Goal: Transaction & Acquisition: Purchase product/service

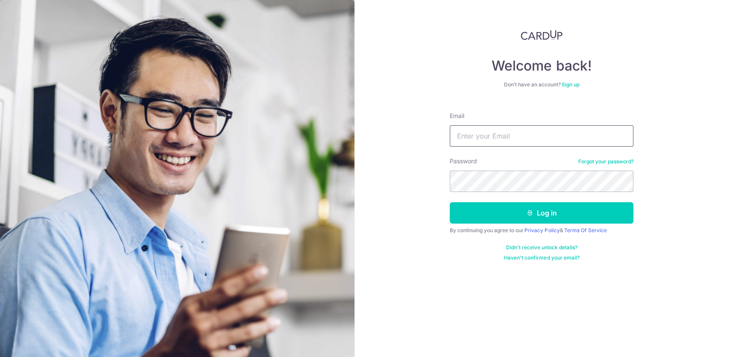
click at [518, 134] on input "Email" at bounding box center [542, 135] width 184 height 21
type input "shaun.loh.you.jian@gmail.com"
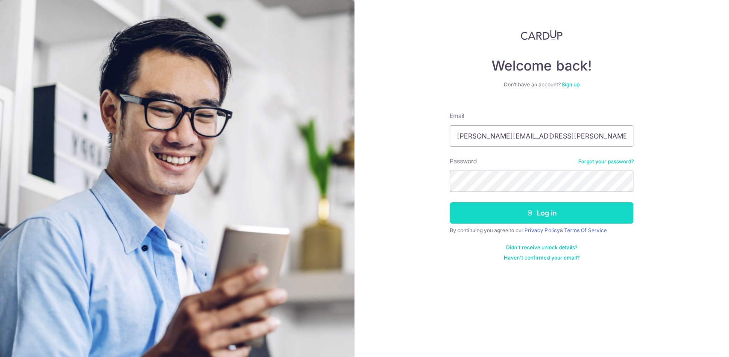
click at [561, 210] on button "Log in" at bounding box center [542, 212] width 184 height 21
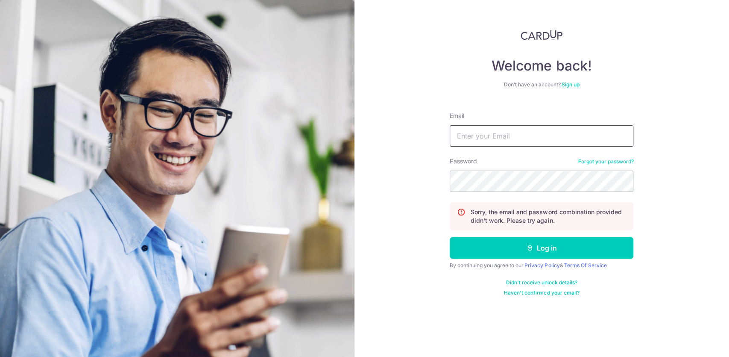
click at [535, 141] on input "Email" at bounding box center [542, 135] width 184 height 21
type input "shaun.loh.you.jian@gmail.com"
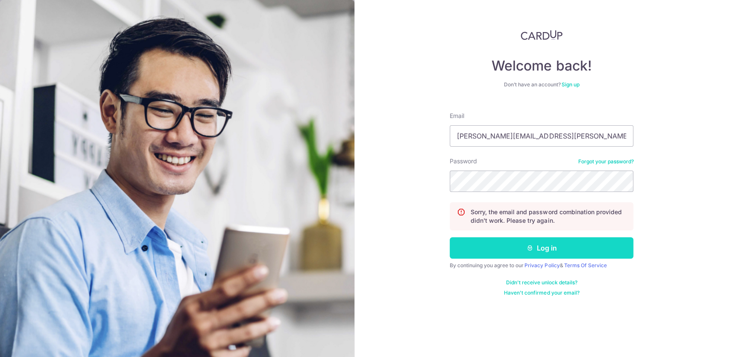
click at [543, 250] on button "Log in" at bounding box center [542, 247] width 184 height 21
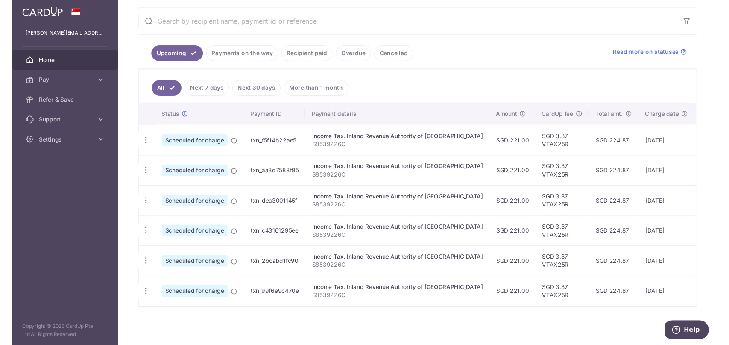
scroll to position [158, 0]
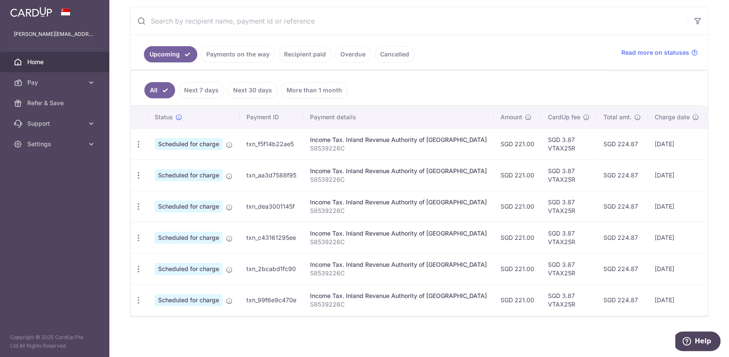
drag, startPoint x: 613, startPoint y: 311, endPoint x: 605, endPoint y: 321, distance: 12.1
click at [605, 315] on div "Status Payment ID Payment details Amount CardUp fee Total amt. Charge date Due …" at bounding box center [419, 210] width 577 height 209
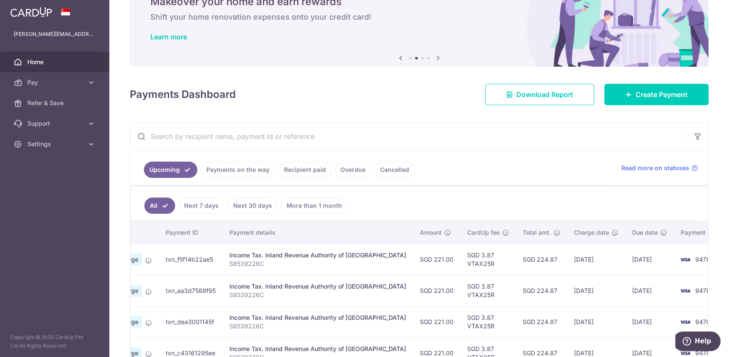
scroll to position [0, 0]
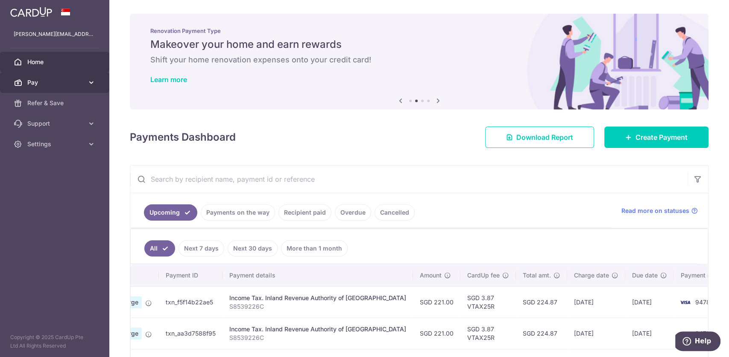
click at [95, 82] on icon at bounding box center [91, 82] width 9 height 9
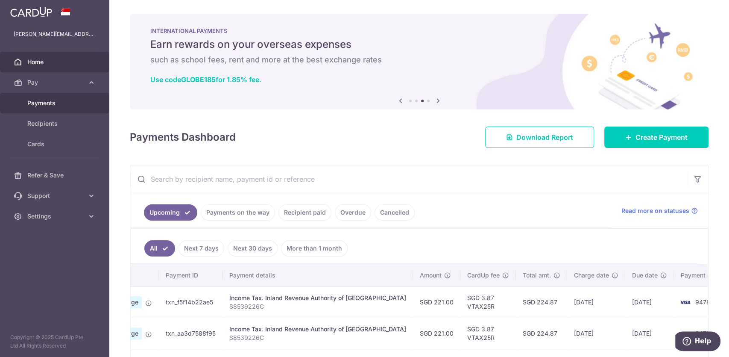
click at [59, 105] on span "Payments" at bounding box center [55, 103] width 56 height 9
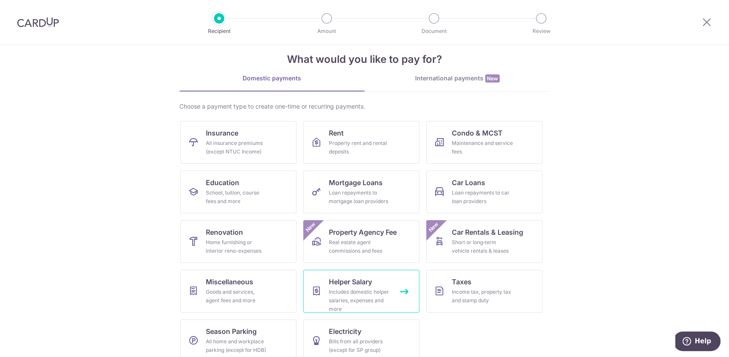
scroll to position [25, 0]
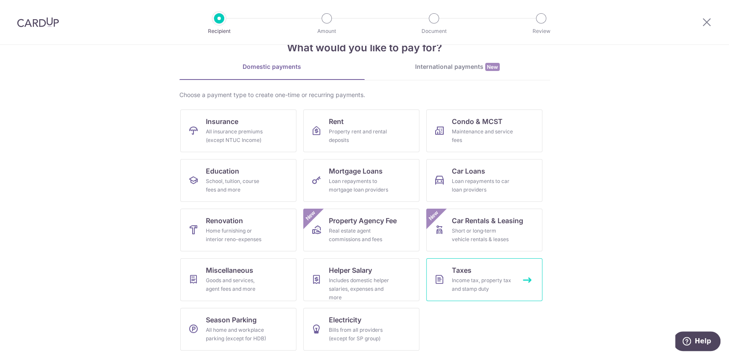
click at [468, 277] on div "Income tax, property tax and stamp duty" at bounding box center [482, 284] width 61 height 17
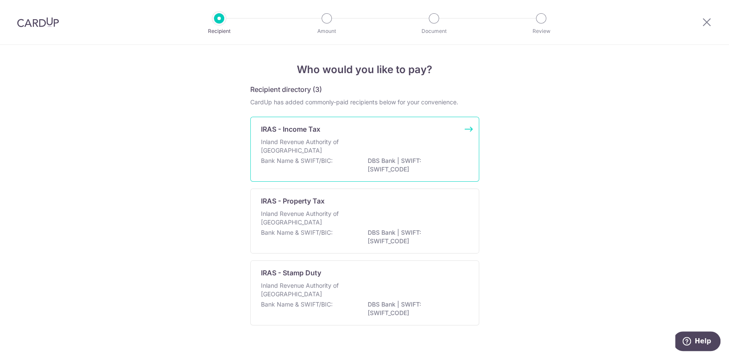
click at [335, 171] on div "Bank Name & SWIFT/BIC: DBS Bank | SWIFT: DBSSSGSGXXX" at bounding box center [364, 165] width 207 height 18
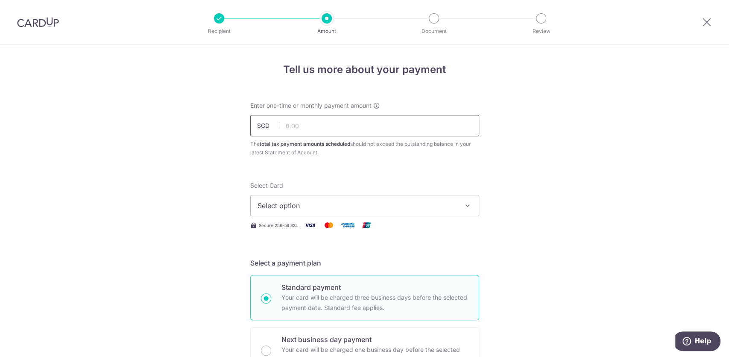
click at [338, 127] on input "text" at bounding box center [364, 125] width 229 height 21
click at [458, 208] on button "Select option" at bounding box center [364, 205] width 229 height 21
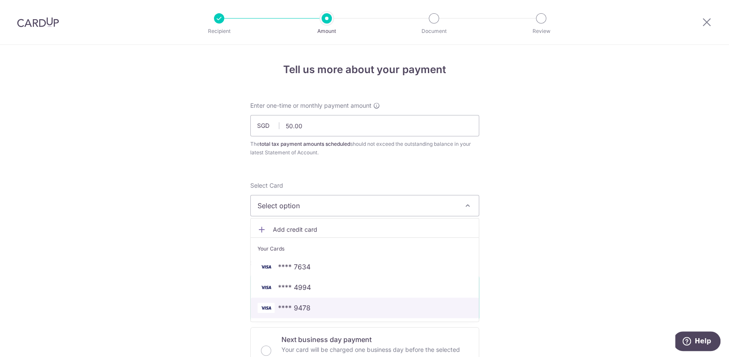
click at [299, 306] on span "**** 9478" at bounding box center [294, 307] width 32 height 10
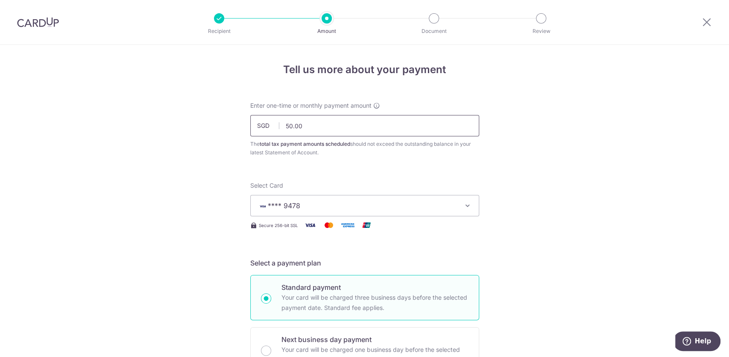
drag, startPoint x: 305, startPoint y: 129, endPoint x: 234, endPoint y: 131, distance: 70.9
click at [250, 131] on input "50.00" at bounding box center [364, 125] width 229 height 21
type input "131.00"
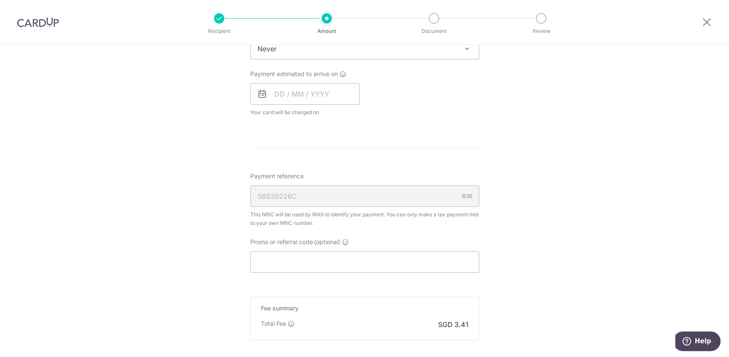
scroll to position [437, 0]
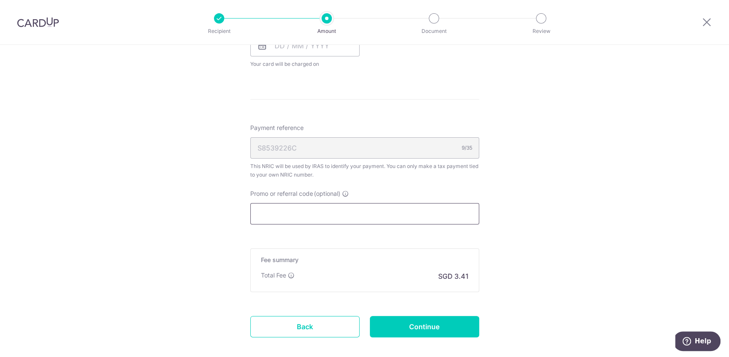
click at [308, 212] on input "Promo or referral code (optional)" at bounding box center [364, 213] width 229 height 21
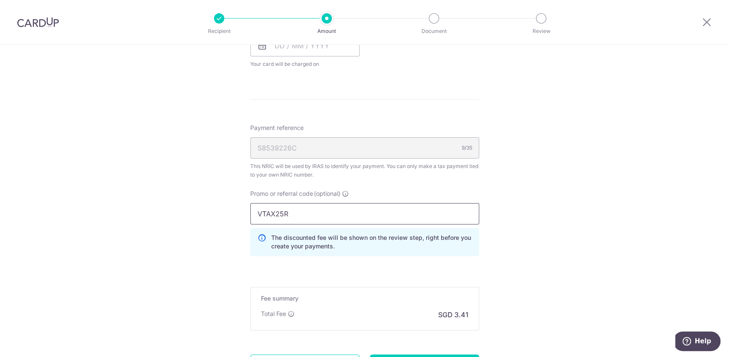
type input "VTAX25R"
click at [545, 251] on div "Tell us more about your payment Enter one-time or monthly payment amount SGD 13…" at bounding box center [364, 23] width 729 height 831
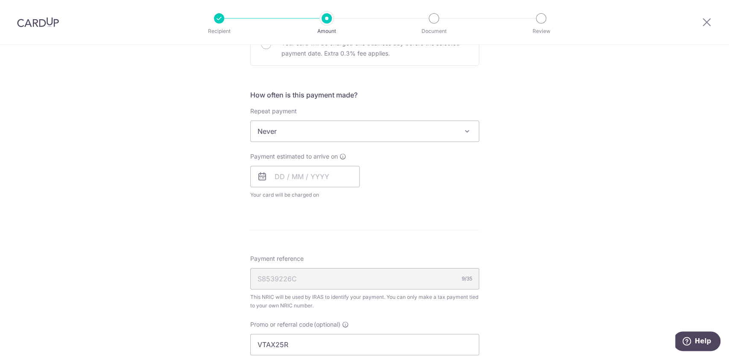
scroll to position [261, 0]
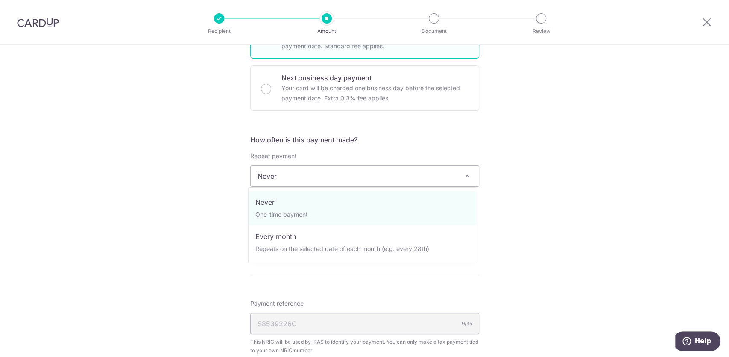
click at [382, 180] on span "Never" at bounding box center [365, 176] width 228 height 20
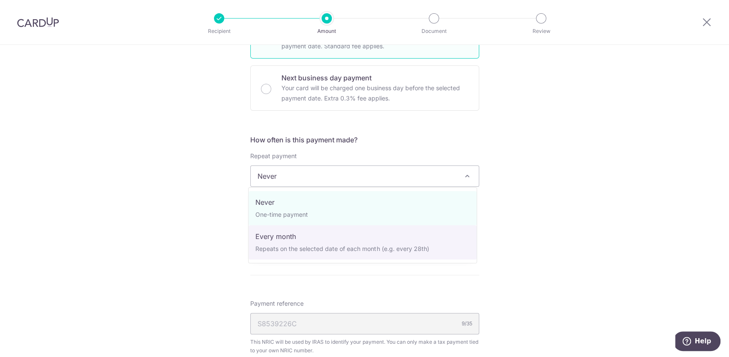
select select "3"
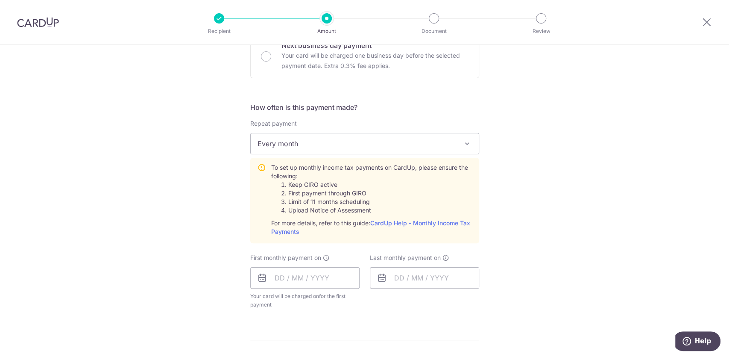
scroll to position [304, 0]
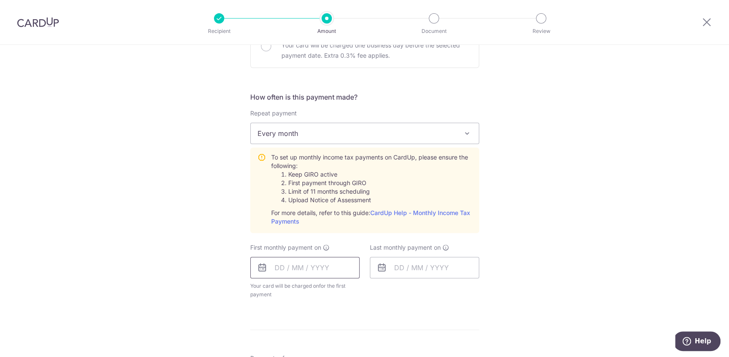
click at [333, 265] on input "text" at bounding box center [304, 267] width 109 height 21
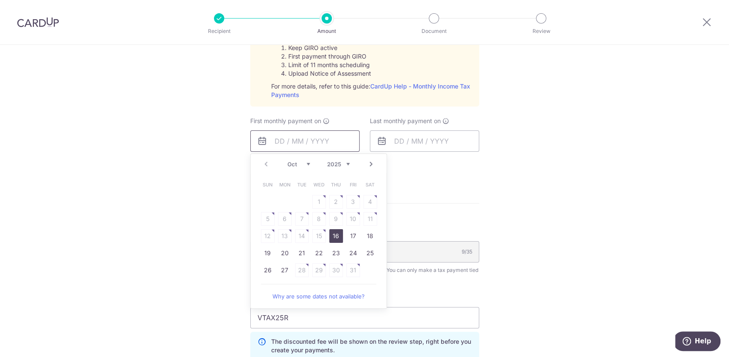
scroll to position [432, 0]
click at [353, 234] on link "17" at bounding box center [353, 234] width 14 height 14
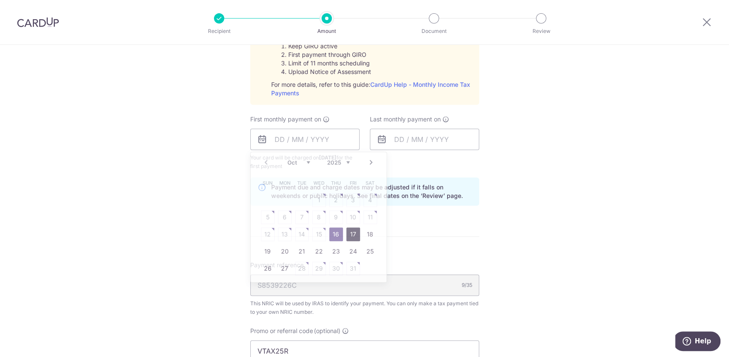
type input "17/10/2025"
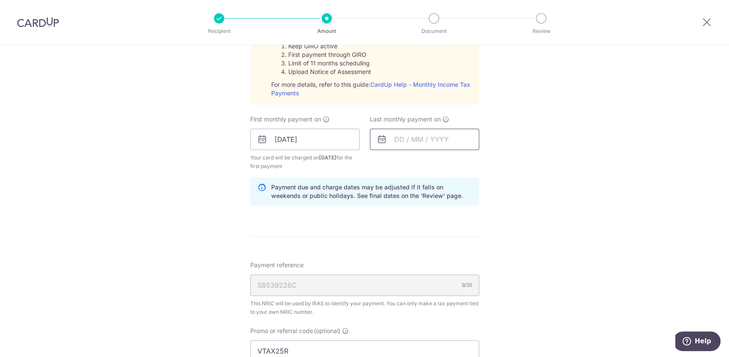
click at [431, 142] on input "text" at bounding box center [424, 139] width 109 height 21
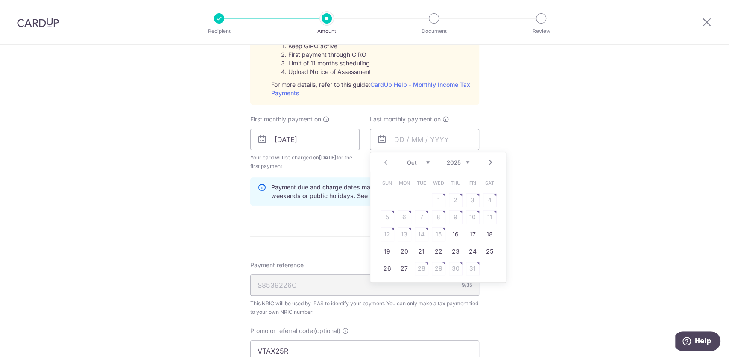
click at [489, 161] on link "Next" at bounding box center [490, 162] width 10 height 10
click at [486, 164] on link "Next" at bounding box center [490, 162] width 10 height 10
click at [434, 250] on link "25" at bounding box center [439, 251] width 14 height 14
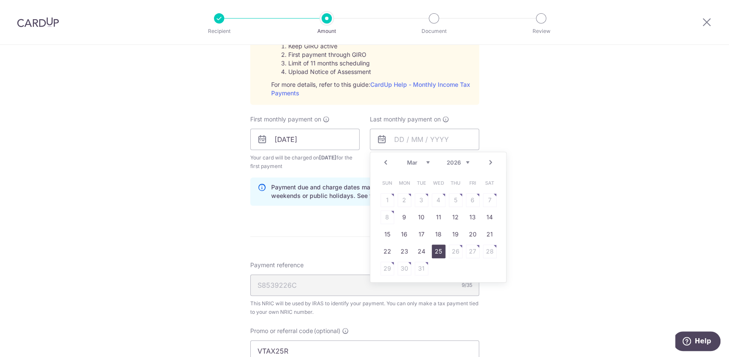
type input "25/03/2026"
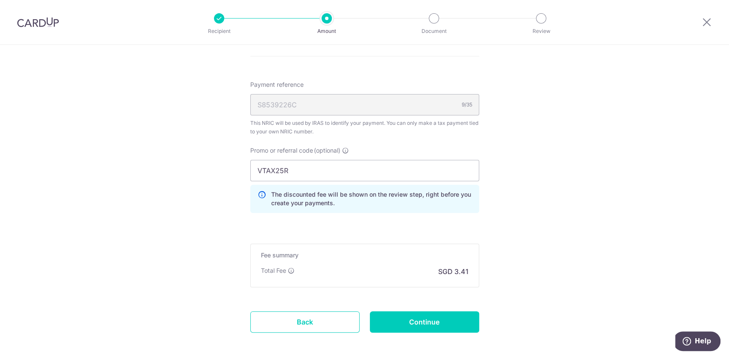
scroll to position [649, 0]
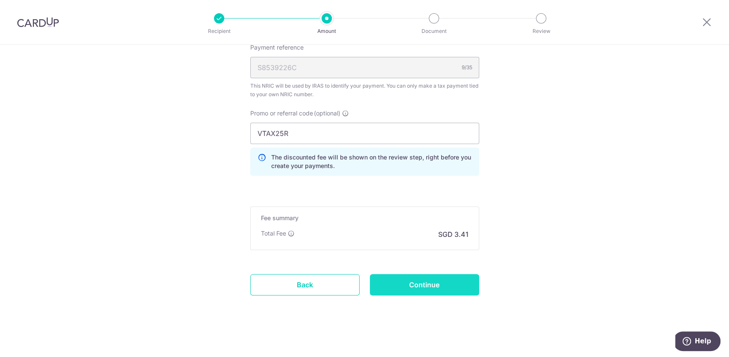
click at [438, 283] on input "Continue" at bounding box center [424, 284] width 109 height 21
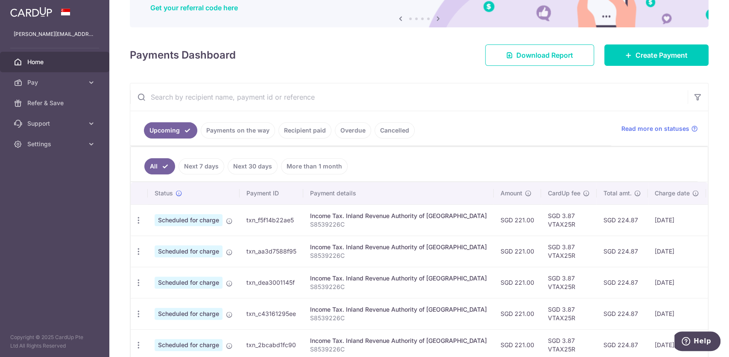
scroll to position [105, 0]
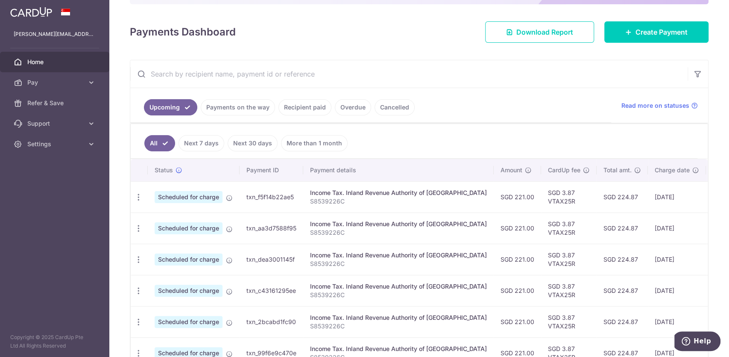
click at [208, 191] on span "Scheduled for charge" at bounding box center [189, 197] width 68 height 12
click at [140, 197] on icon "button" at bounding box center [138, 197] width 9 height 9
click at [168, 240] on span "Cancel payment" at bounding box center [183, 241] width 57 height 10
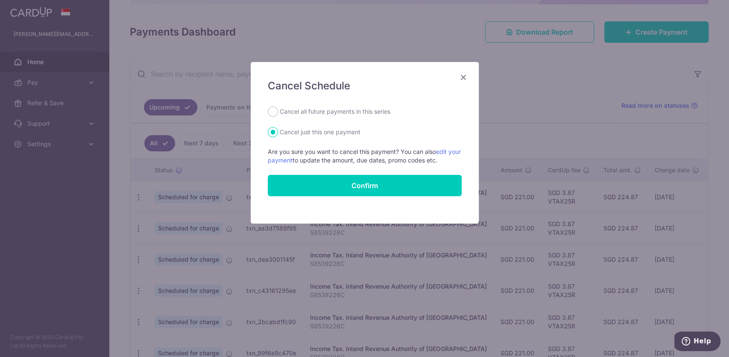
click at [345, 113] on label "Cancel all future payments in this series" at bounding box center [335, 111] width 111 height 10
click at [278, 113] on input "Cancel all future payments in this series" at bounding box center [273, 111] width 10 height 10
radio input "true"
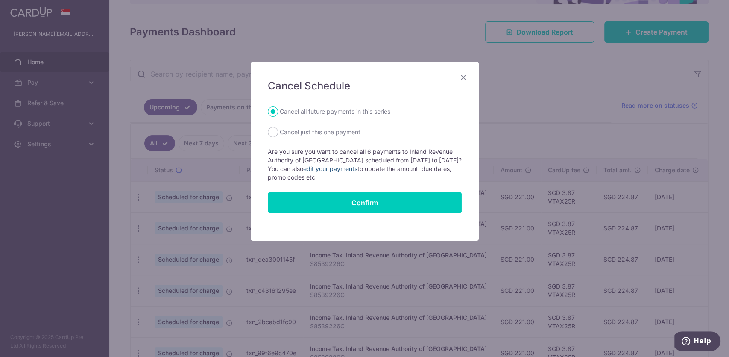
click at [346, 169] on link "edit your payments" at bounding box center [330, 168] width 54 height 7
click at [468, 79] on icon "Close" at bounding box center [463, 77] width 10 height 11
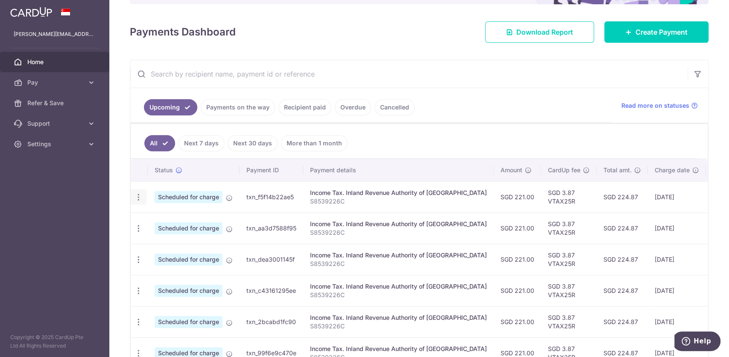
click at [135, 196] on icon "button" at bounding box center [138, 197] width 9 height 9
click at [174, 222] on span "Update payment" at bounding box center [184, 220] width 58 height 10
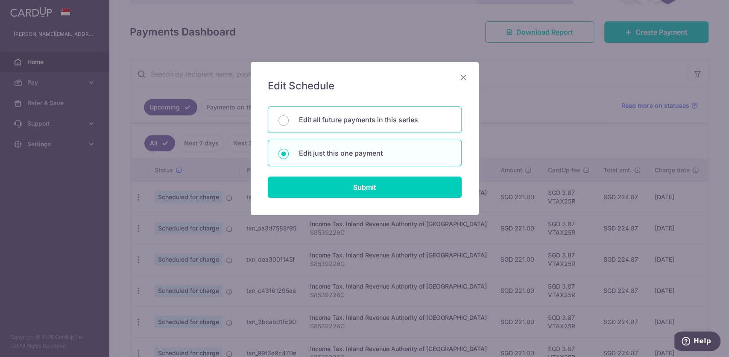
click at [391, 114] on div "Edit all future payments in this series" at bounding box center [365, 119] width 194 height 26
radio input "true"
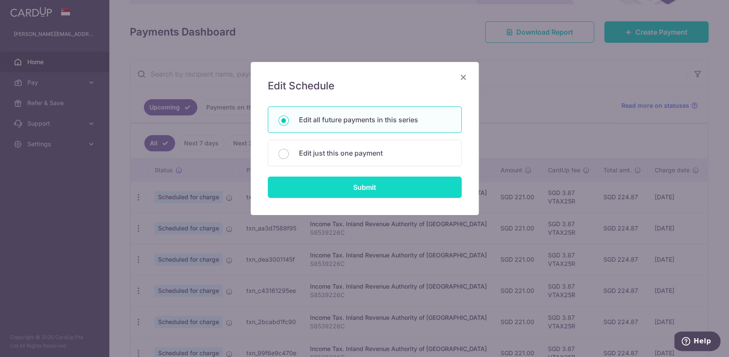
click at [364, 192] on input "Submit" at bounding box center [365, 186] width 194 height 21
radio input "true"
type input "221.00"
type input "S8539226C"
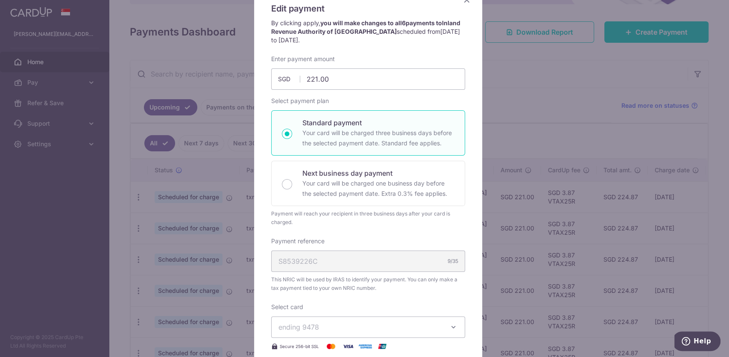
scroll to position [0, 0]
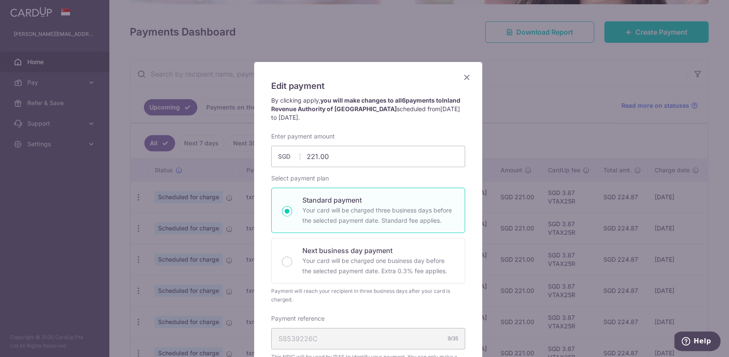
click at [463, 76] on icon "Close" at bounding box center [467, 77] width 10 height 11
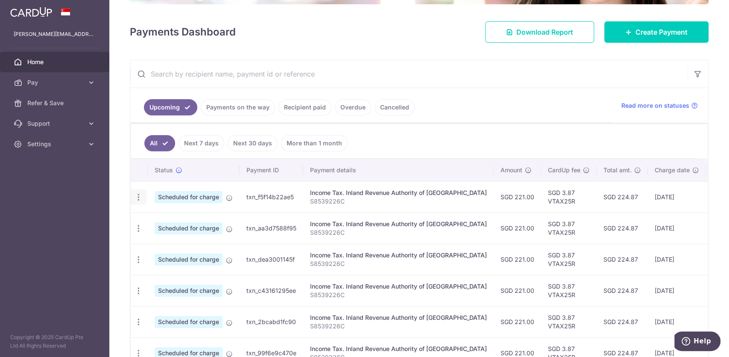
click at [138, 199] on div "Update payment Cancel payment" at bounding box center [139, 197] width 16 height 16
click at [142, 199] on div "Update payment Cancel payment" at bounding box center [139, 197] width 16 height 16
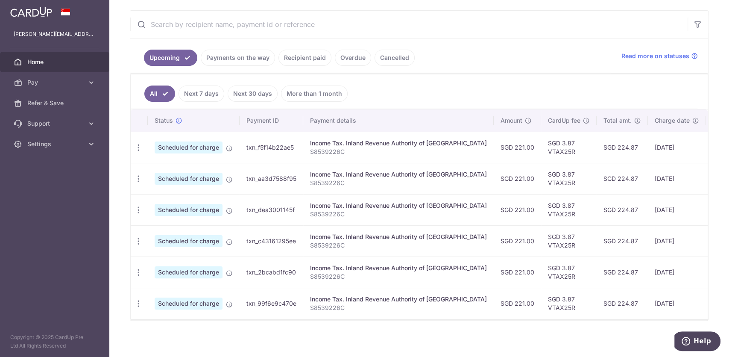
scroll to position [158, 0]
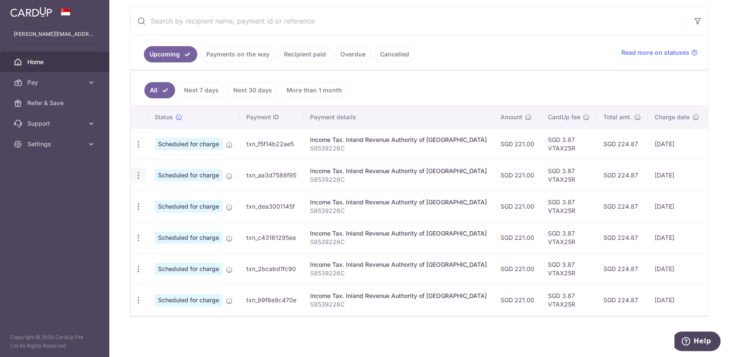
click at [137, 171] on icon "button" at bounding box center [138, 175] width 9 height 9
click at [167, 217] on span "Cancel payment" at bounding box center [183, 219] width 57 height 10
radio input "true"
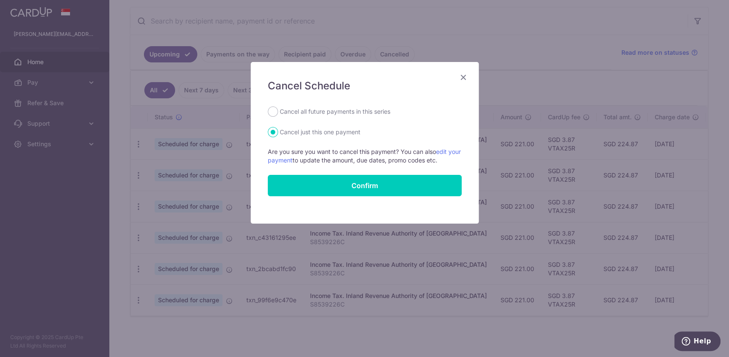
click at [361, 117] on form "Cancel all future payments in this series Cancel just this one payment Are you …" at bounding box center [365, 151] width 194 height 90
click at [359, 111] on label "Cancel all future payments in this series" at bounding box center [335, 111] width 111 height 10
click at [278, 111] on input "Cancel all future payments in this series" at bounding box center [273, 111] width 10 height 10
radio input "true"
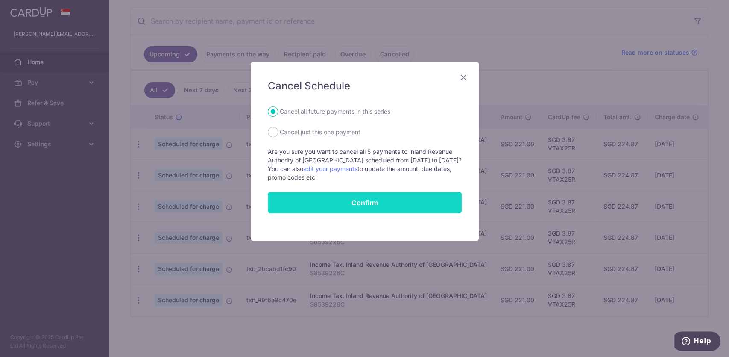
click at [361, 204] on button "Confirm" at bounding box center [365, 202] width 194 height 21
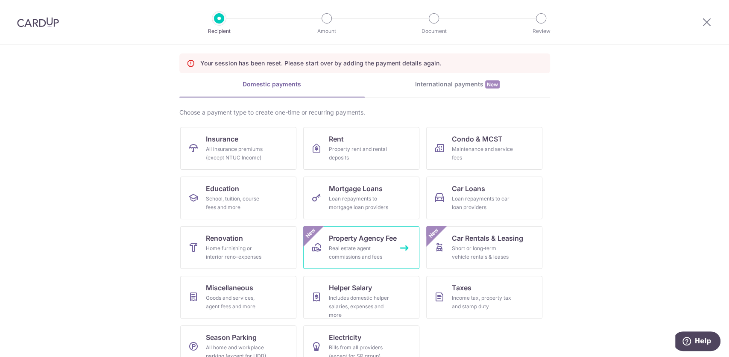
scroll to position [51, 0]
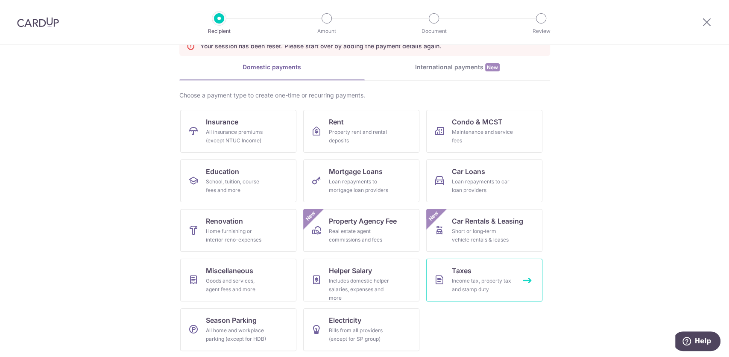
click at [453, 269] on span "Taxes" at bounding box center [462, 270] width 20 height 10
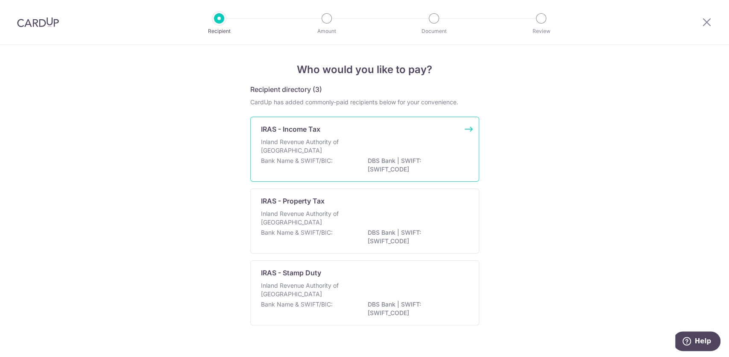
click at [374, 149] on div "Inland Revenue Authority of [GEOGRAPHIC_DATA]" at bounding box center [364, 146] width 207 height 19
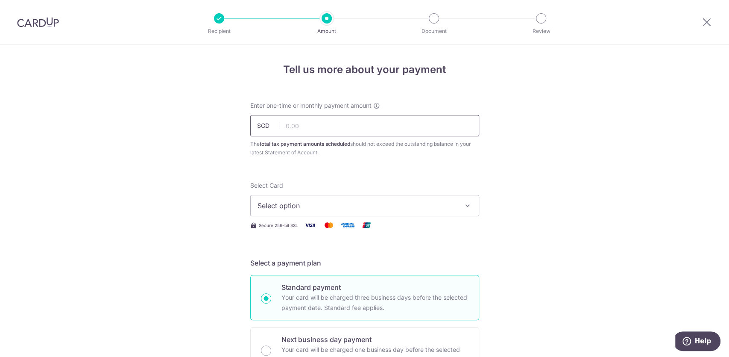
click at [362, 130] on input "text" at bounding box center [364, 125] width 229 height 21
type input "131.00"
click at [351, 202] on span "Select option" at bounding box center [356, 205] width 199 height 10
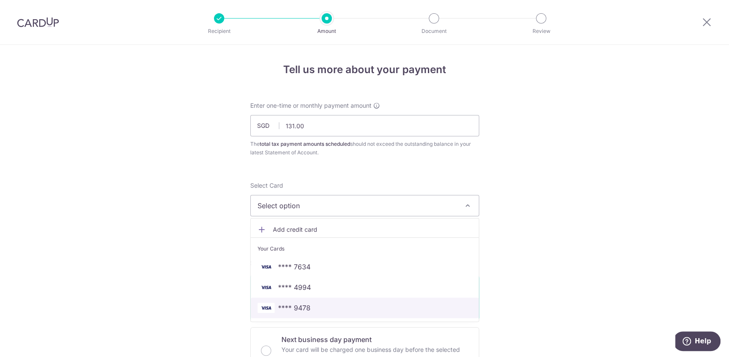
click at [321, 302] on span "**** 9478" at bounding box center [364, 307] width 214 height 10
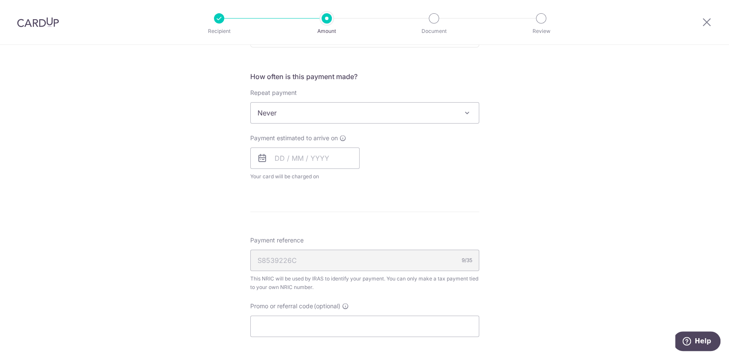
scroll to position [342, 0]
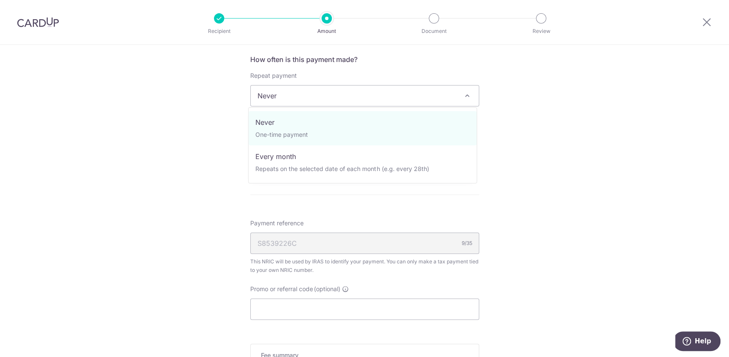
click at [356, 99] on span "Never" at bounding box center [365, 95] width 228 height 20
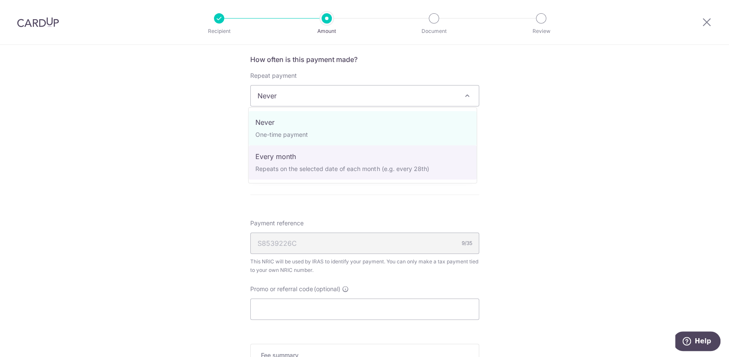
select select "3"
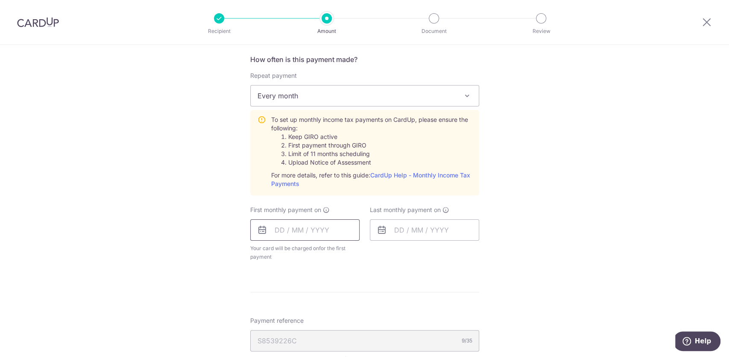
click at [318, 223] on input "text" at bounding box center [304, 229] width 109 height 21
click at [351, 321] on link "17" at bounding box center [353, 325] width 14 height 14
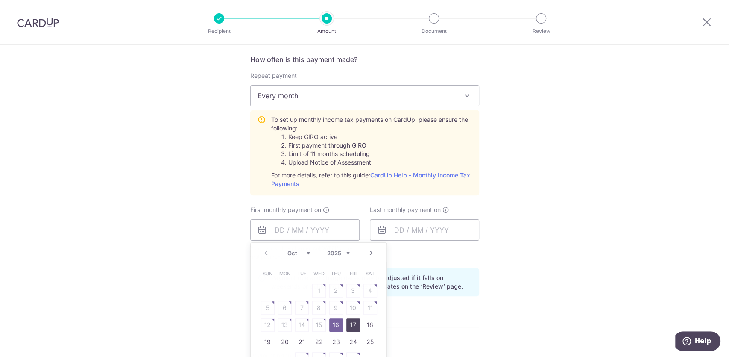
type input "[DATE]"
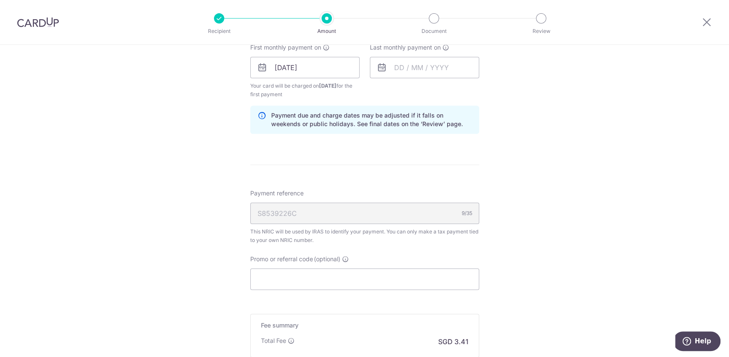
scroll to position [512, 0]
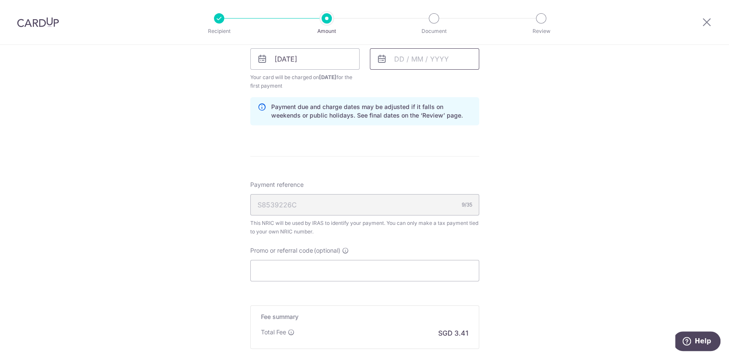
click at [423, 64] on input "text" at bounding box center [424, 58] width 109 height 21
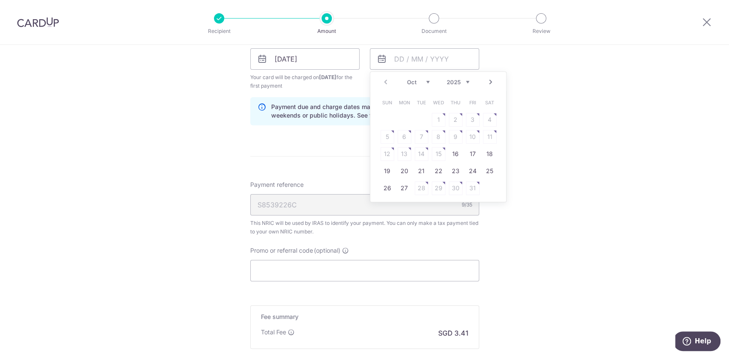
click at [491, 81] on link "Next" at bounding box center [490, 82] width 10 height 10
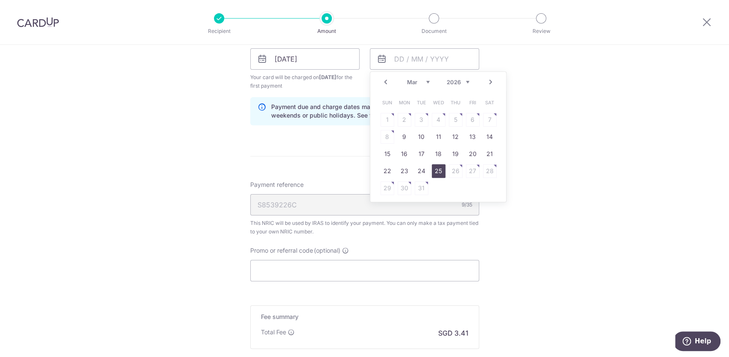
click at [439, 169] on link "25" at bounding box center [439, 171] width 14 height 14
type input "[DATE]"
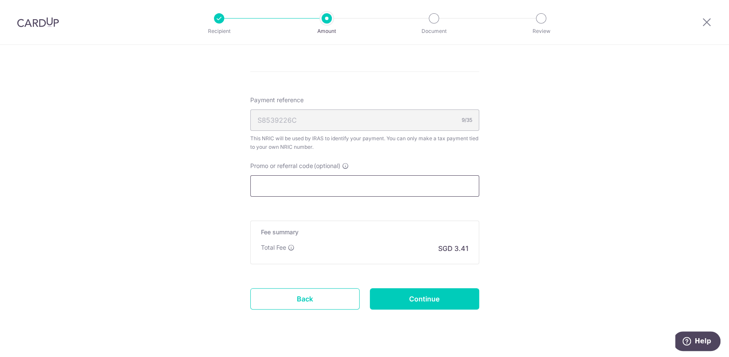
scroll to position [598, 0]
click at [397, 181] on input "Promo or referral code (optional)" at bounding box center [364, 184] width 229 height 21
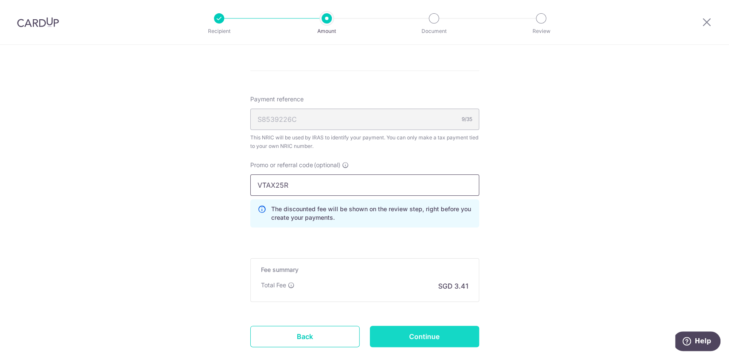
type input "VTAX25R"
click at [415, 328] on input "Continue" at bounding box center [424, 335] width 109 height 21
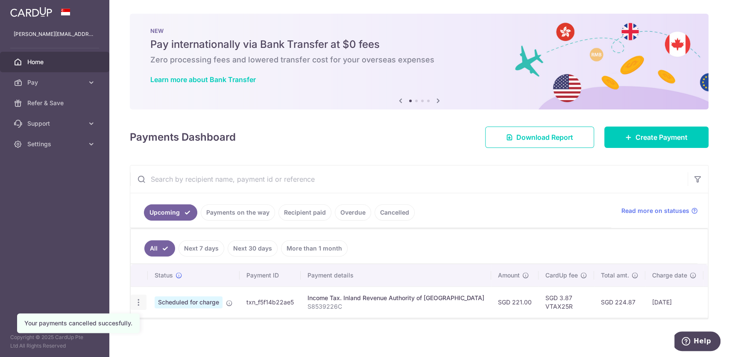
click at [140, 298] on icon "button" at bounding box center [138, 302] width 9 height 9
click at [178, 343] on span "Cancel payment" at bounding box center [183, 346] width 57 height 10
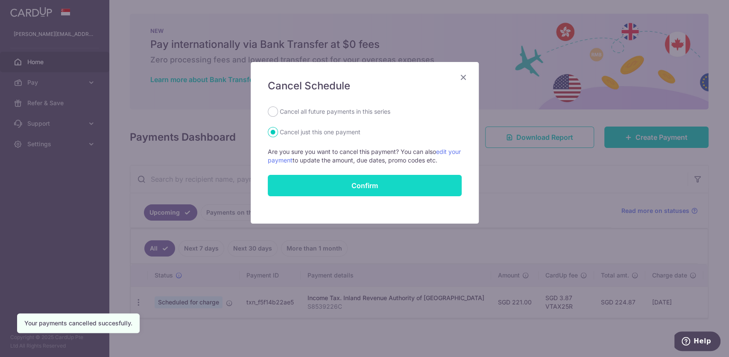
click at [371, 187] on button "Confirm" at bounding box center [365, 185] width 194 height 21
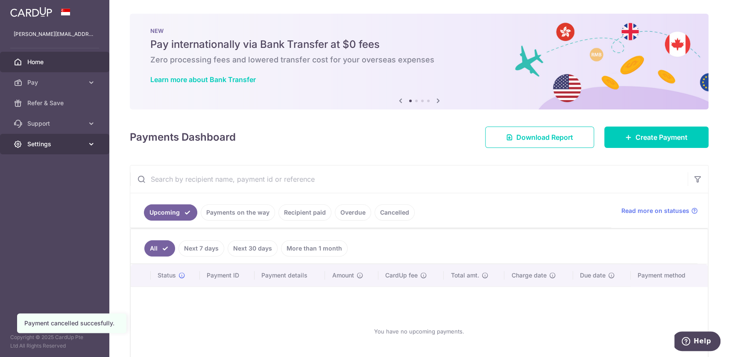
click at [68, 146] on span "Settings" at bounding box center [55, 144] width 56 height 9
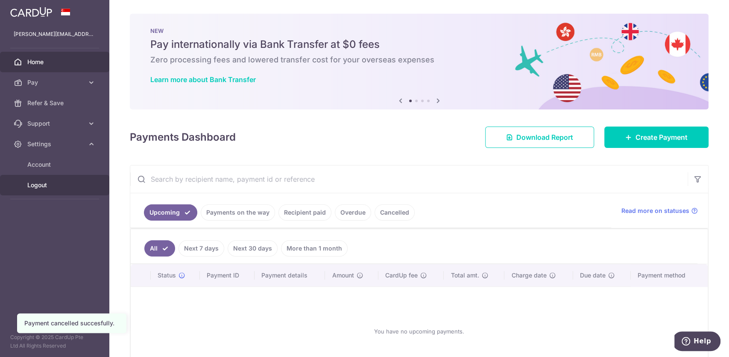
click at [45, 183] on span "Logout" at bounding box center [55, 185] width 56 height 9
